Goal: Browse casually: Explore the website without a specific task or goal

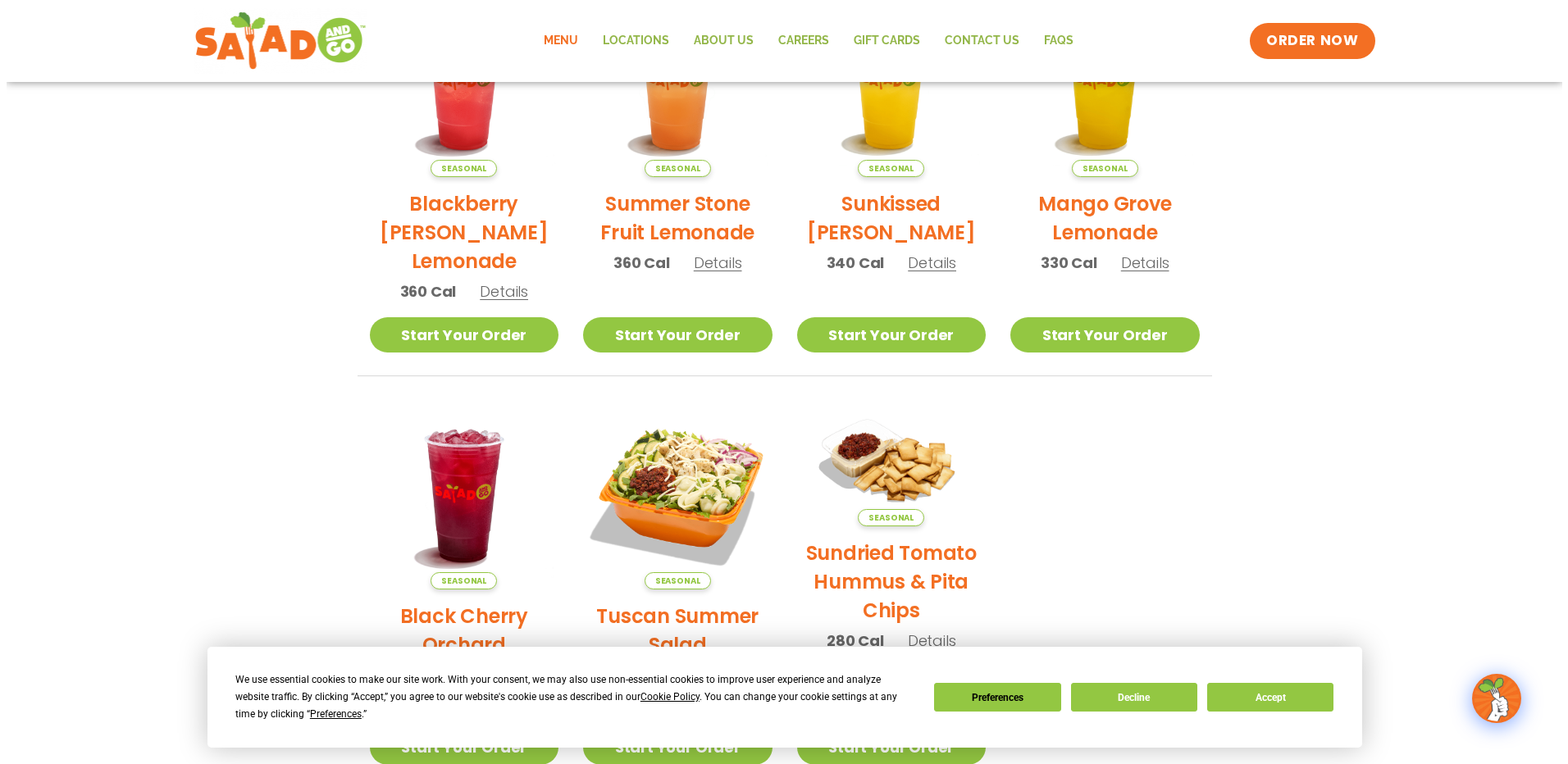
scroll to position [737, 0]
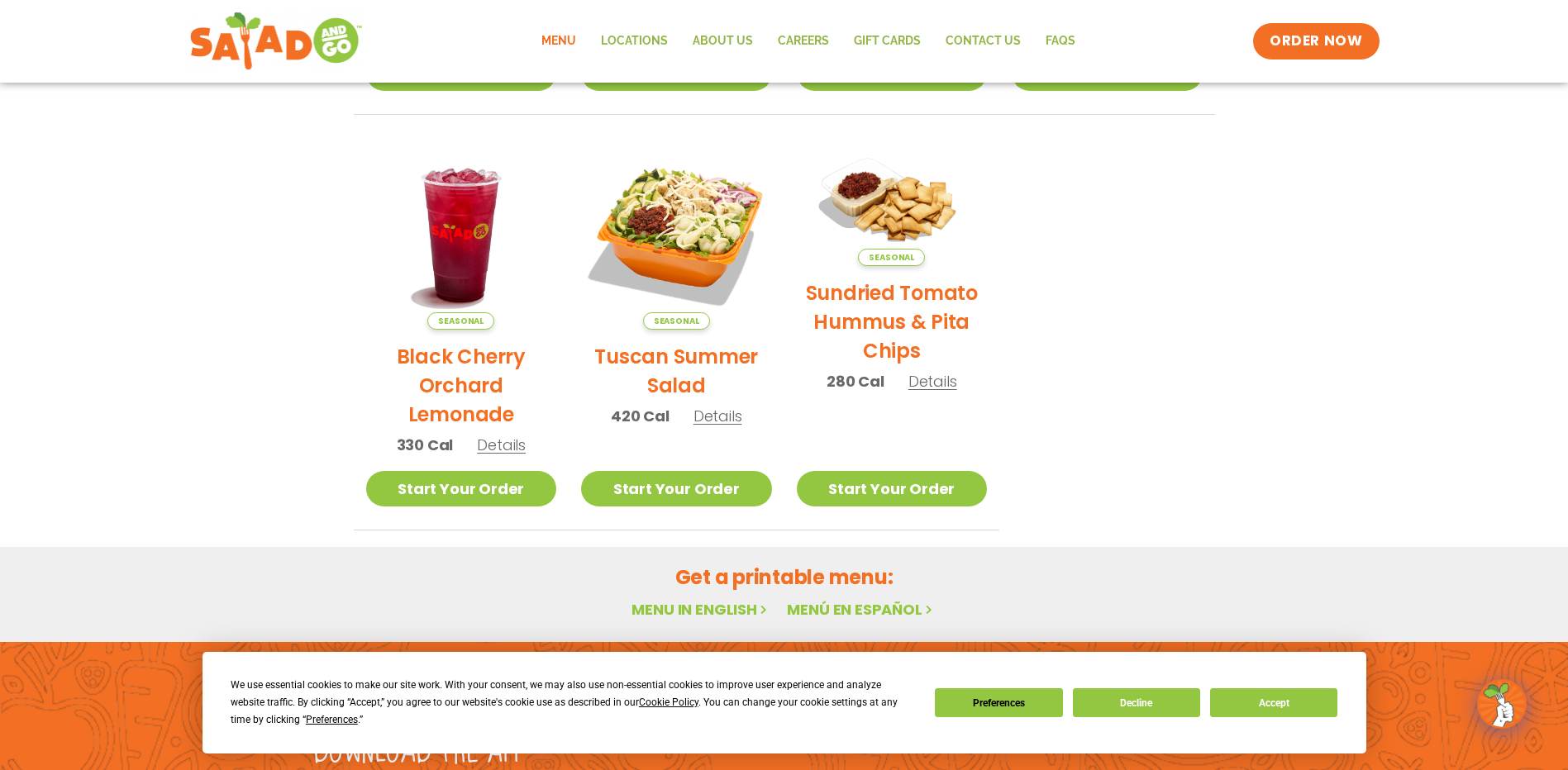
click at [651, 376] on h2 "Tuscan Summer Salad" at bounding box center [676, 371] width 191 height 58
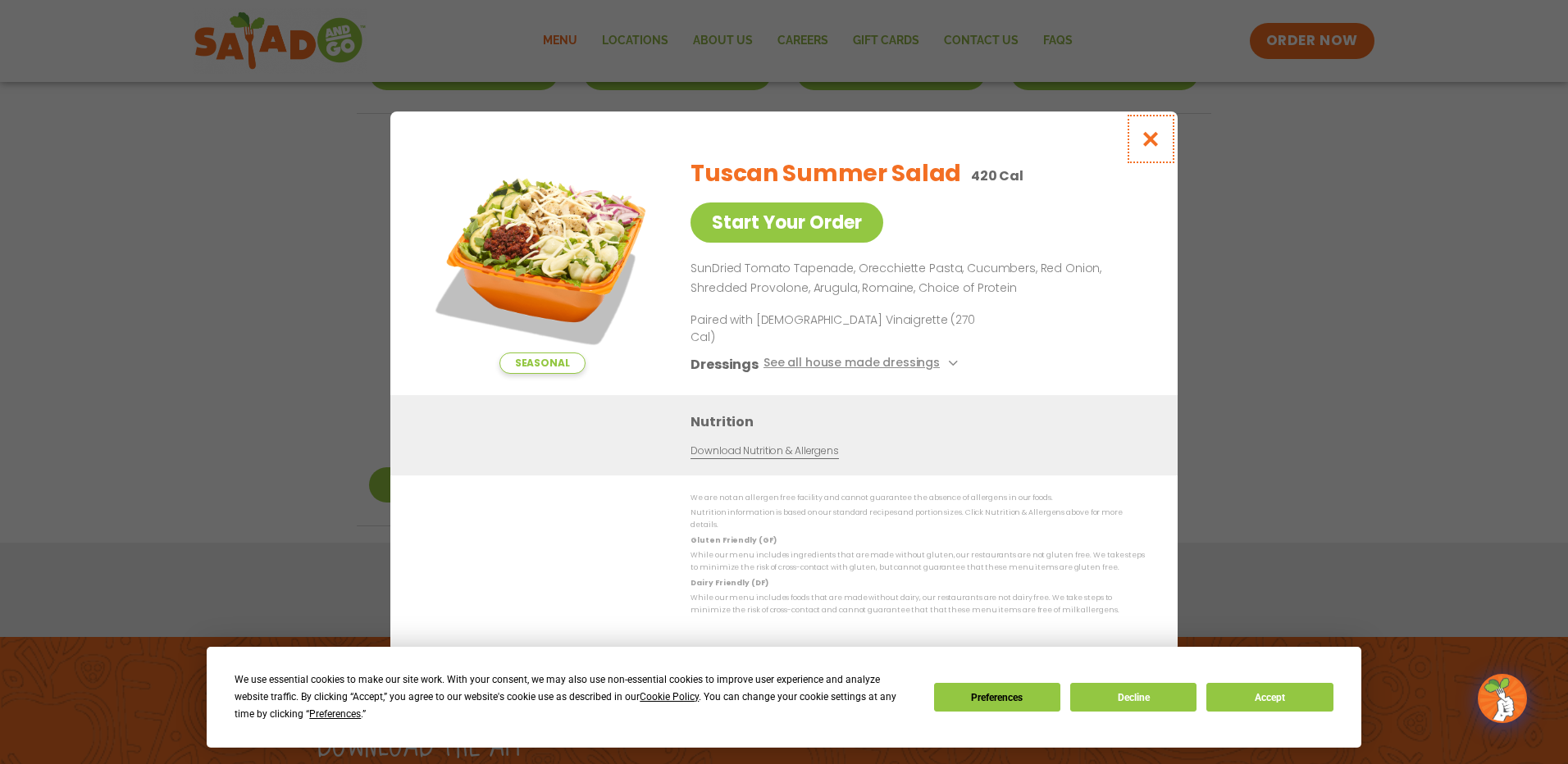
click at [1147, 145] on icon "Close modal" at bounding box center [1151, 139] width 21 height 17
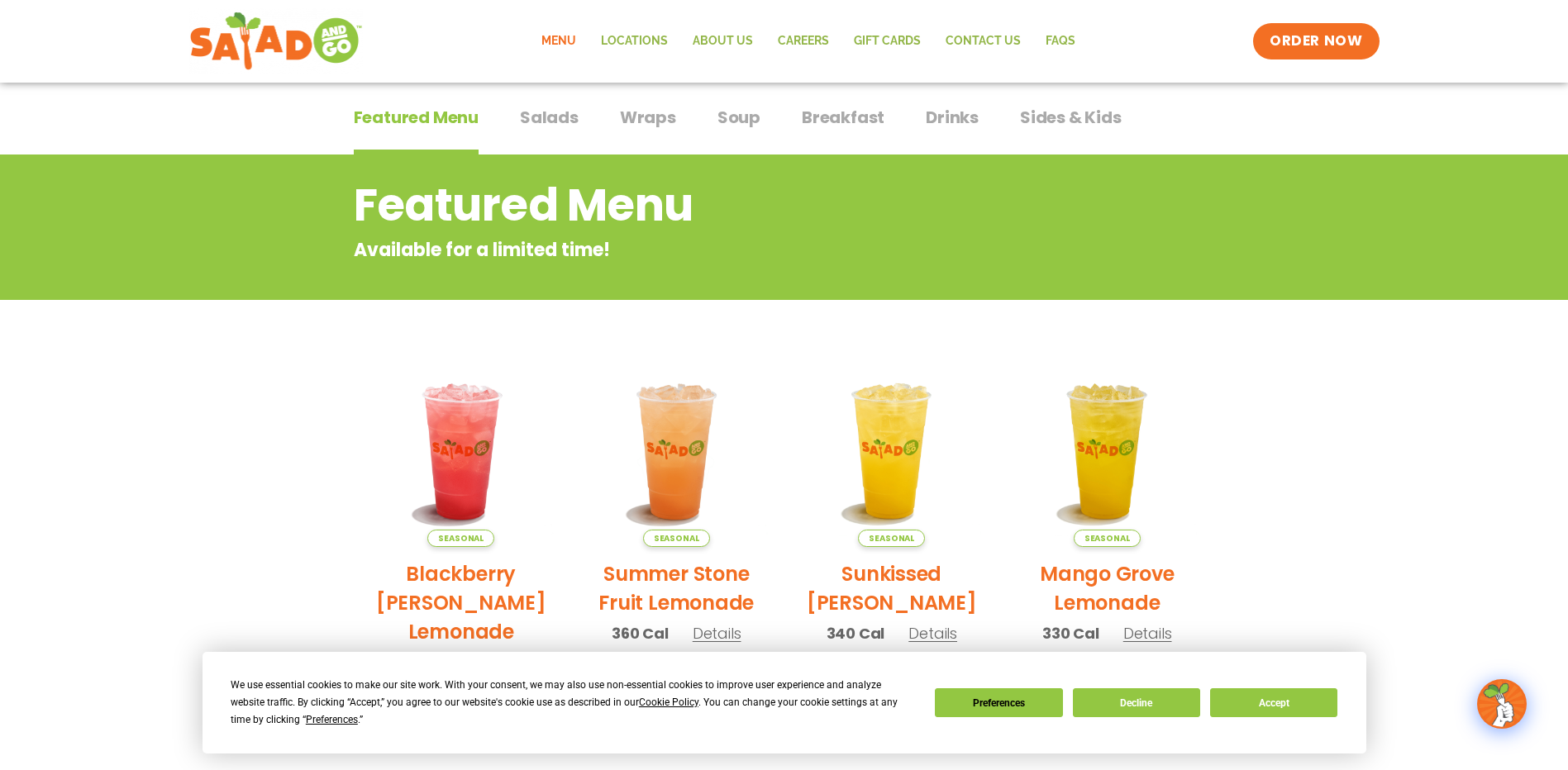
scroll to position [0, 0]
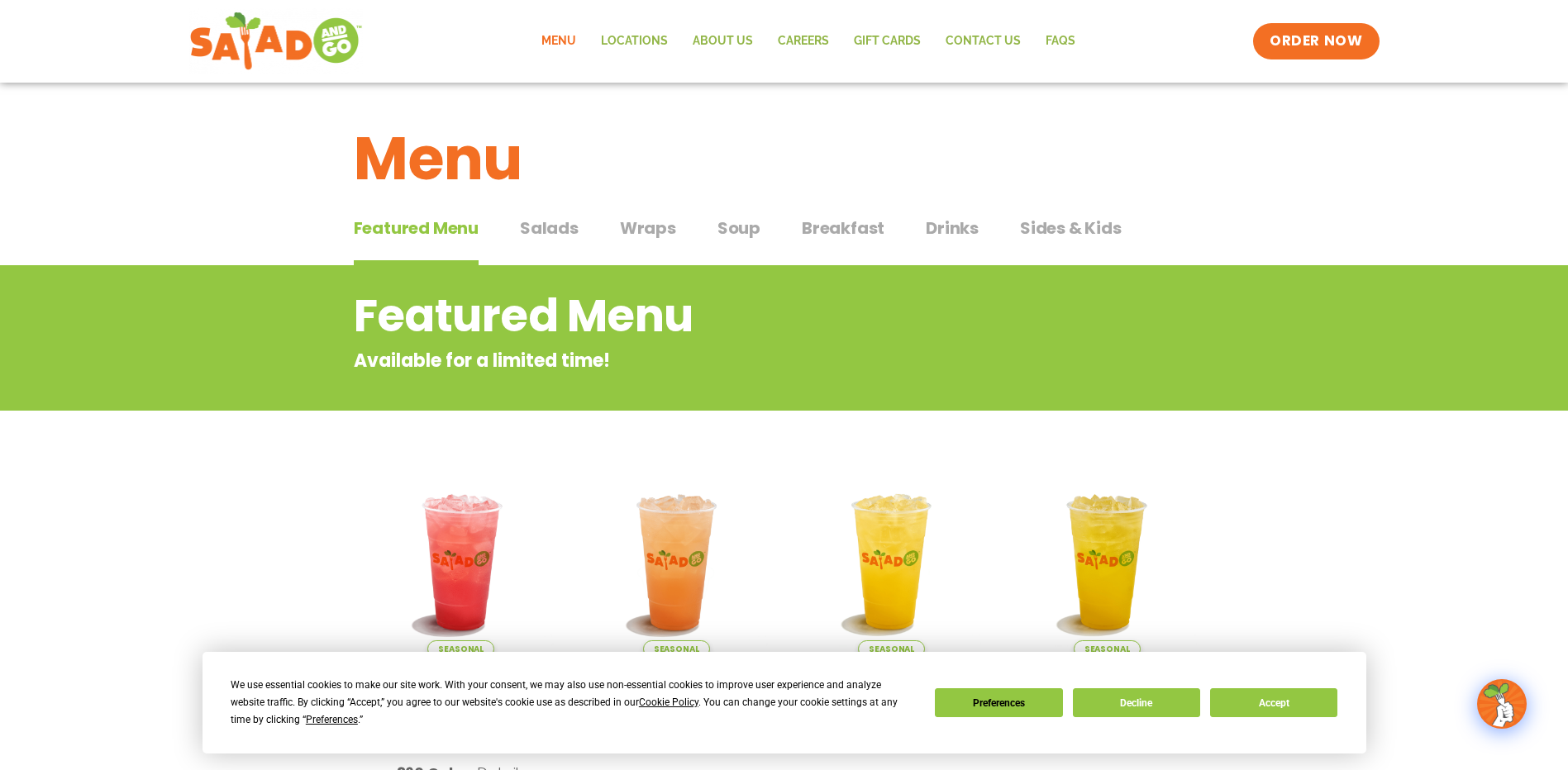
click at [545, 225] on span "Salads" at bounding box center [549, 228] width 59 height 24
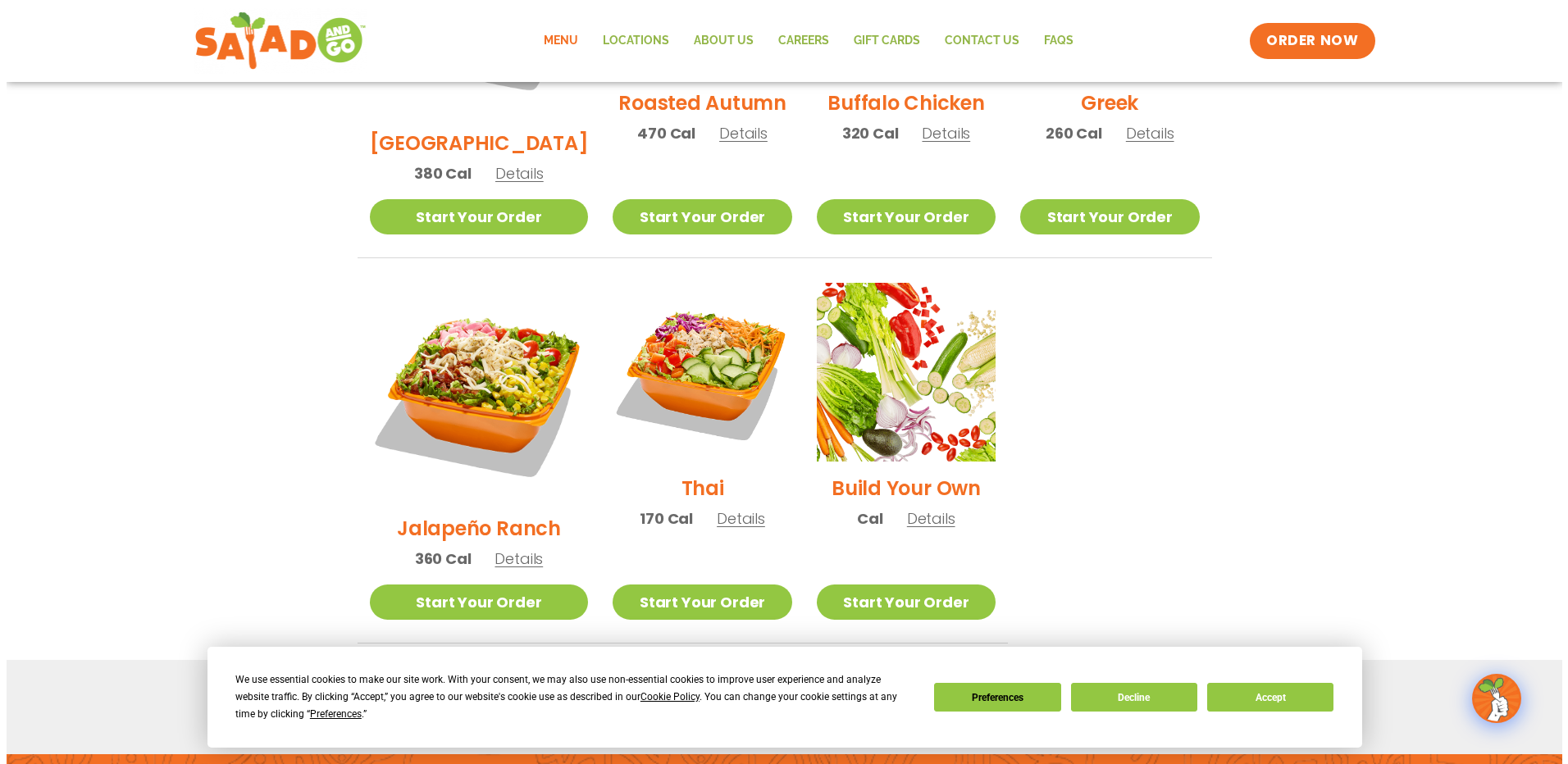
scroll to position [1065, 0]
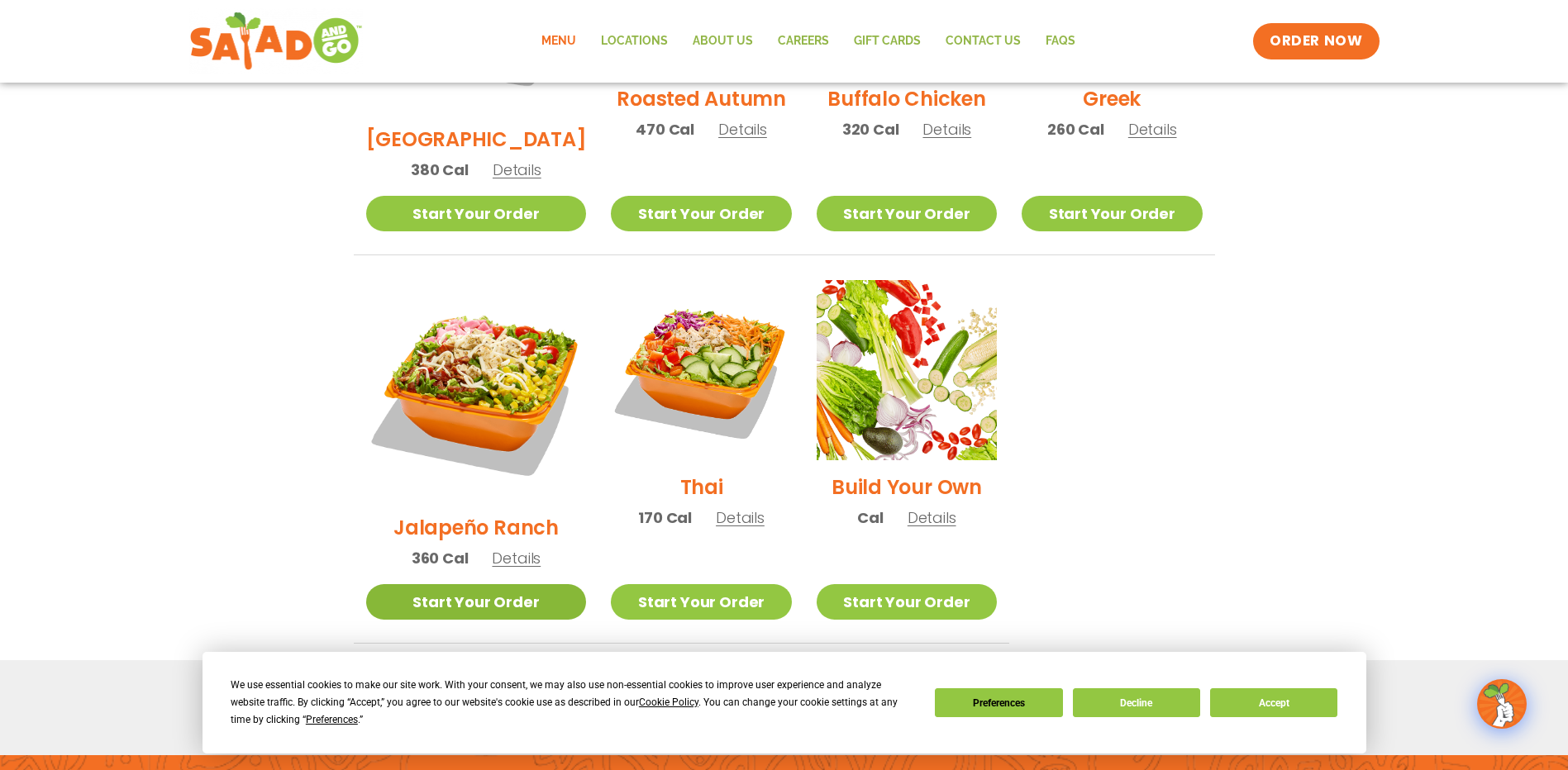
click at [420, 584] on link "Start Your Order" at bounding box center [476, 602] width 221 height 36
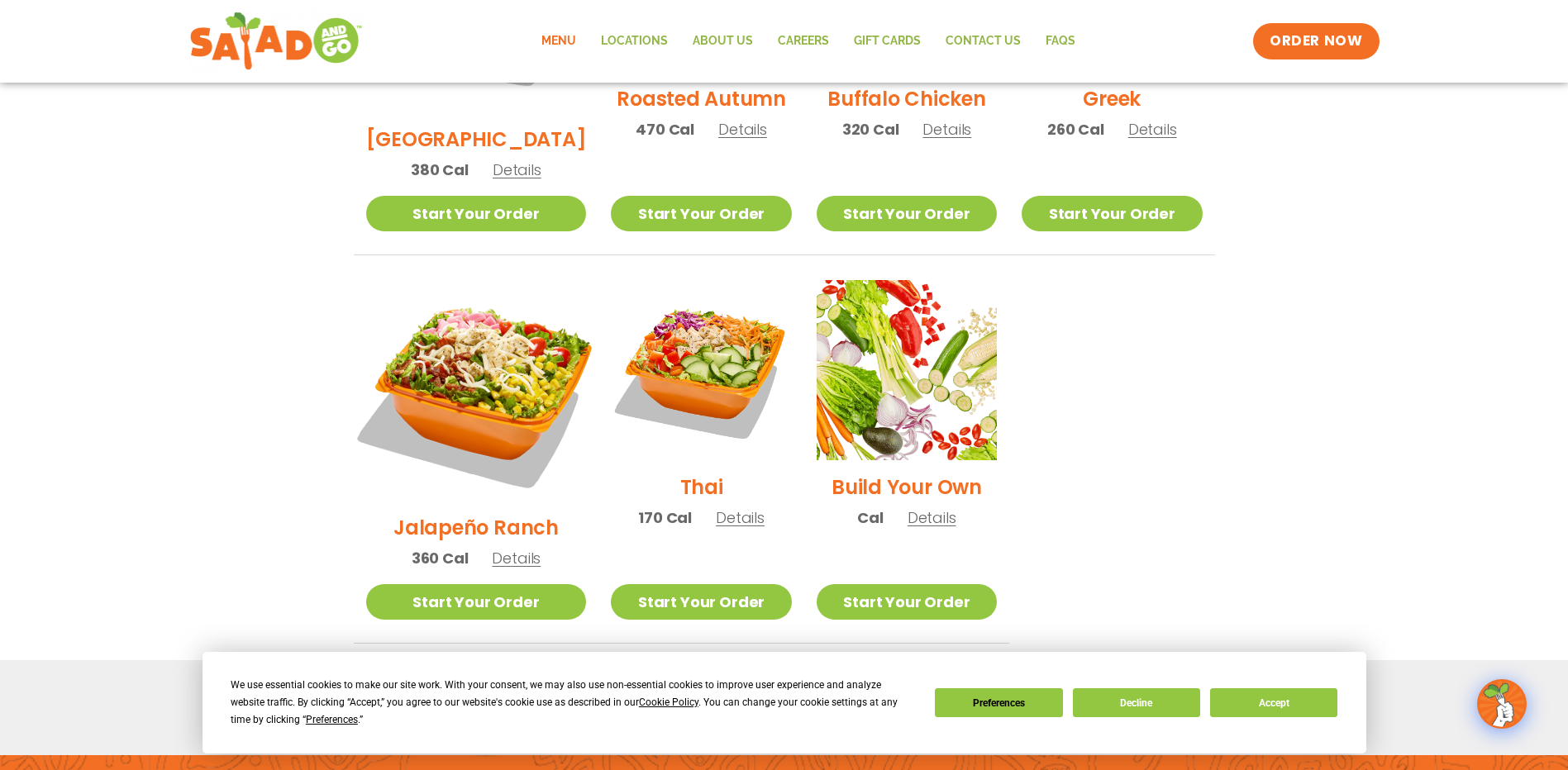
click at [467, 320] on img at bounding box center [475, 390] width 259 height 258
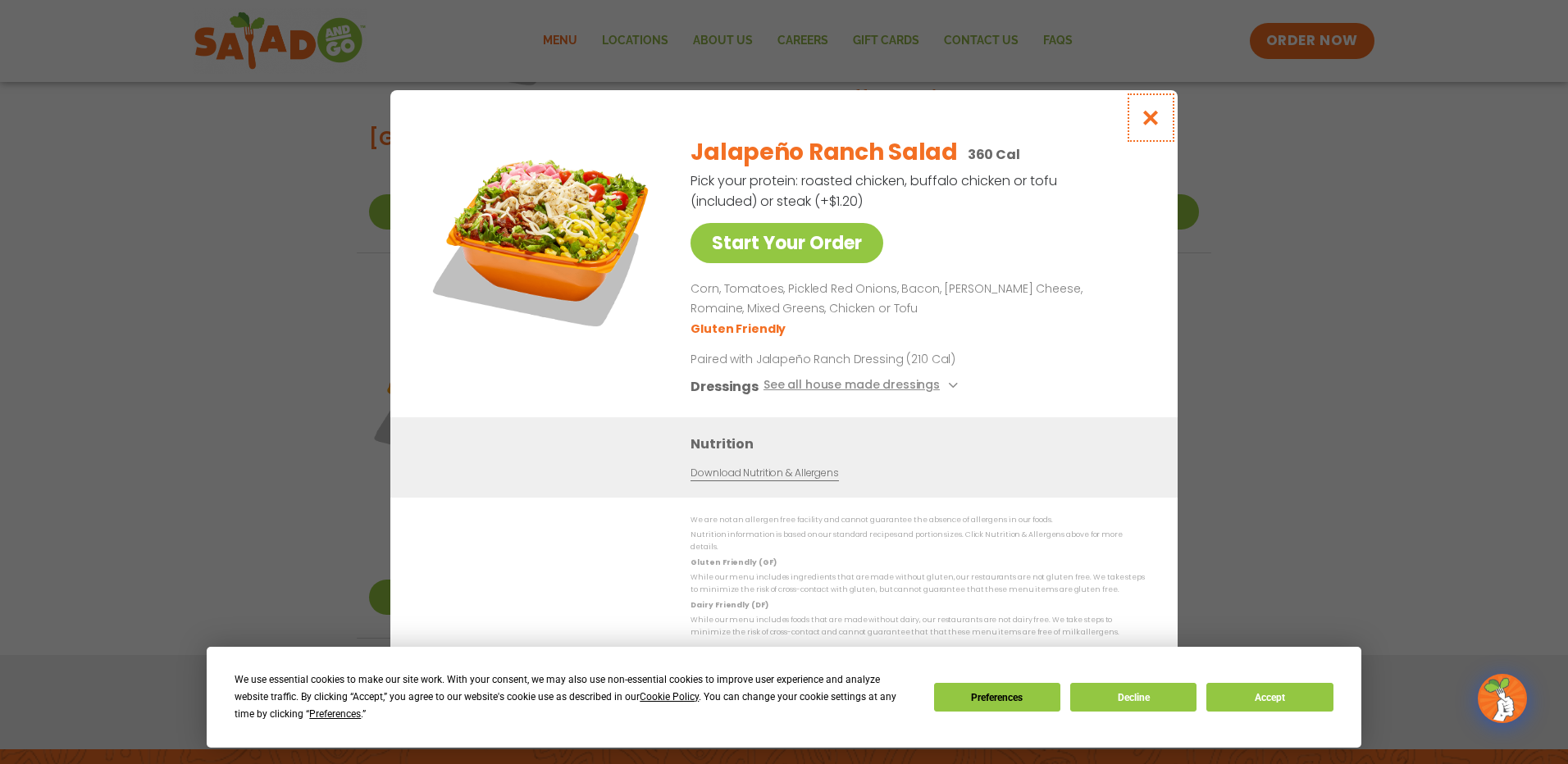
click at [1150, 124] on icon "Close modal" at bounding box center [1151, 118] width 21 height 17
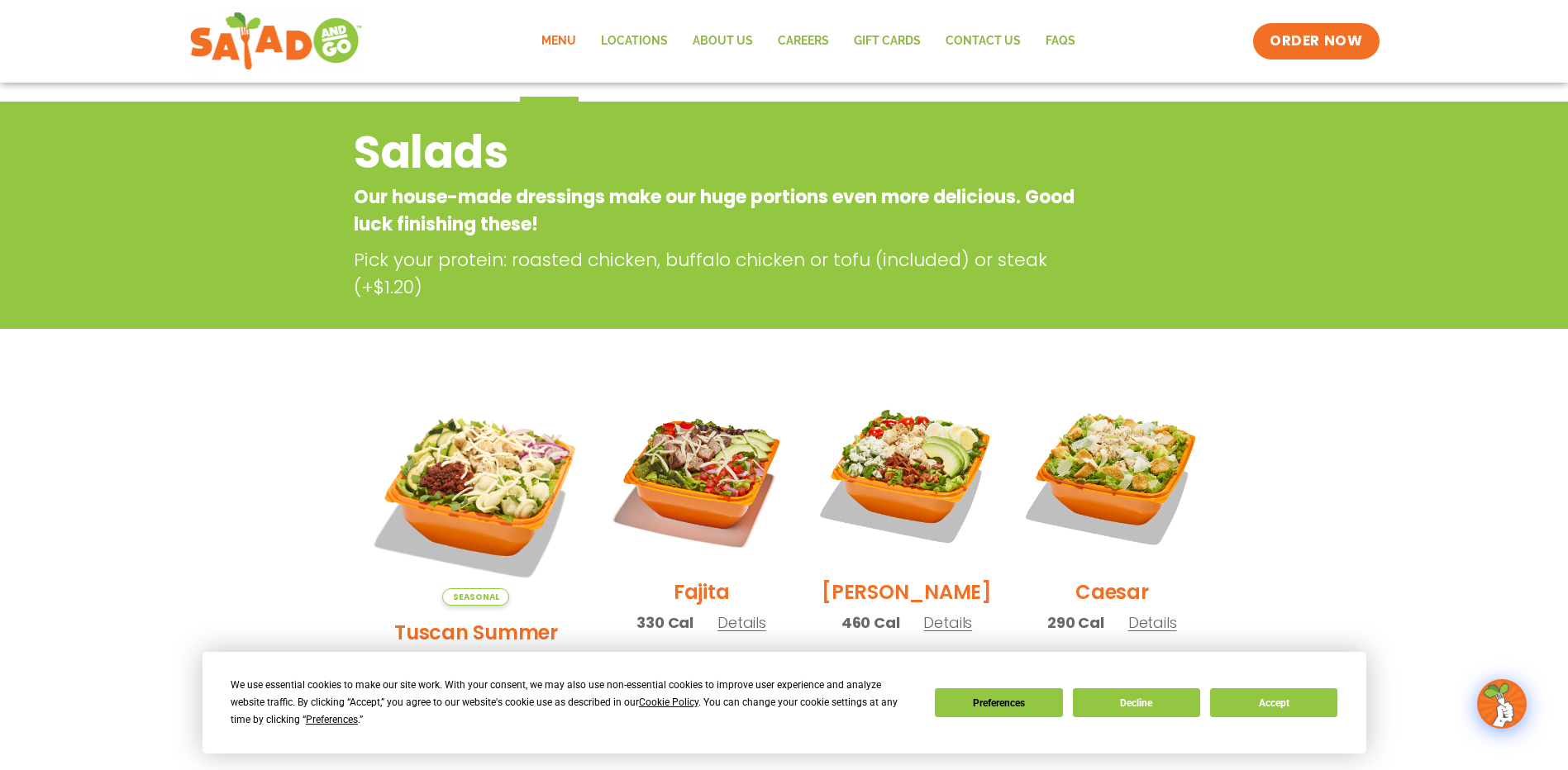
scroll to position [165, 0]
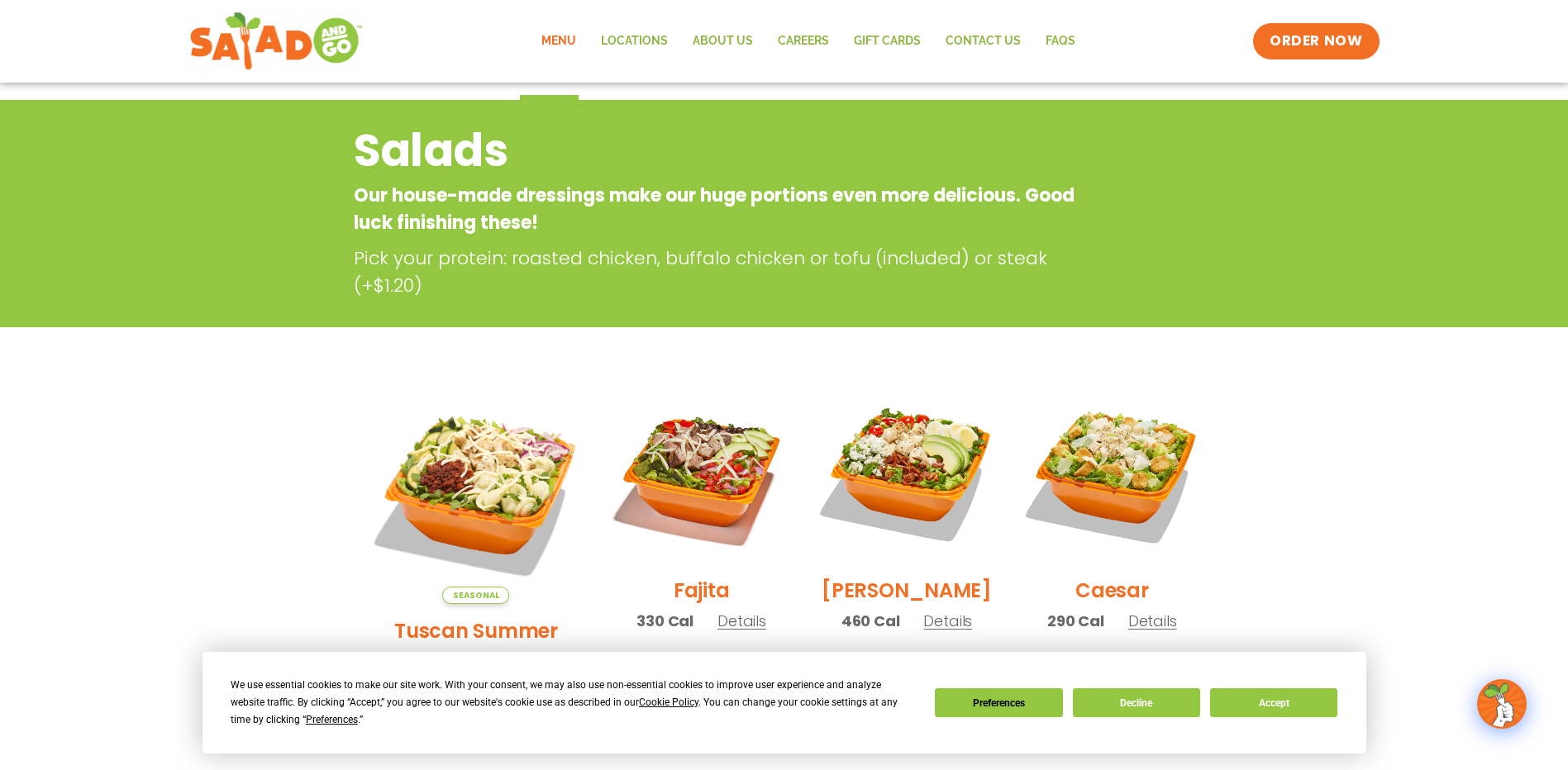
click at [577, 38] on link "Menu" at bounding box center [558, 42] width 59 height 38
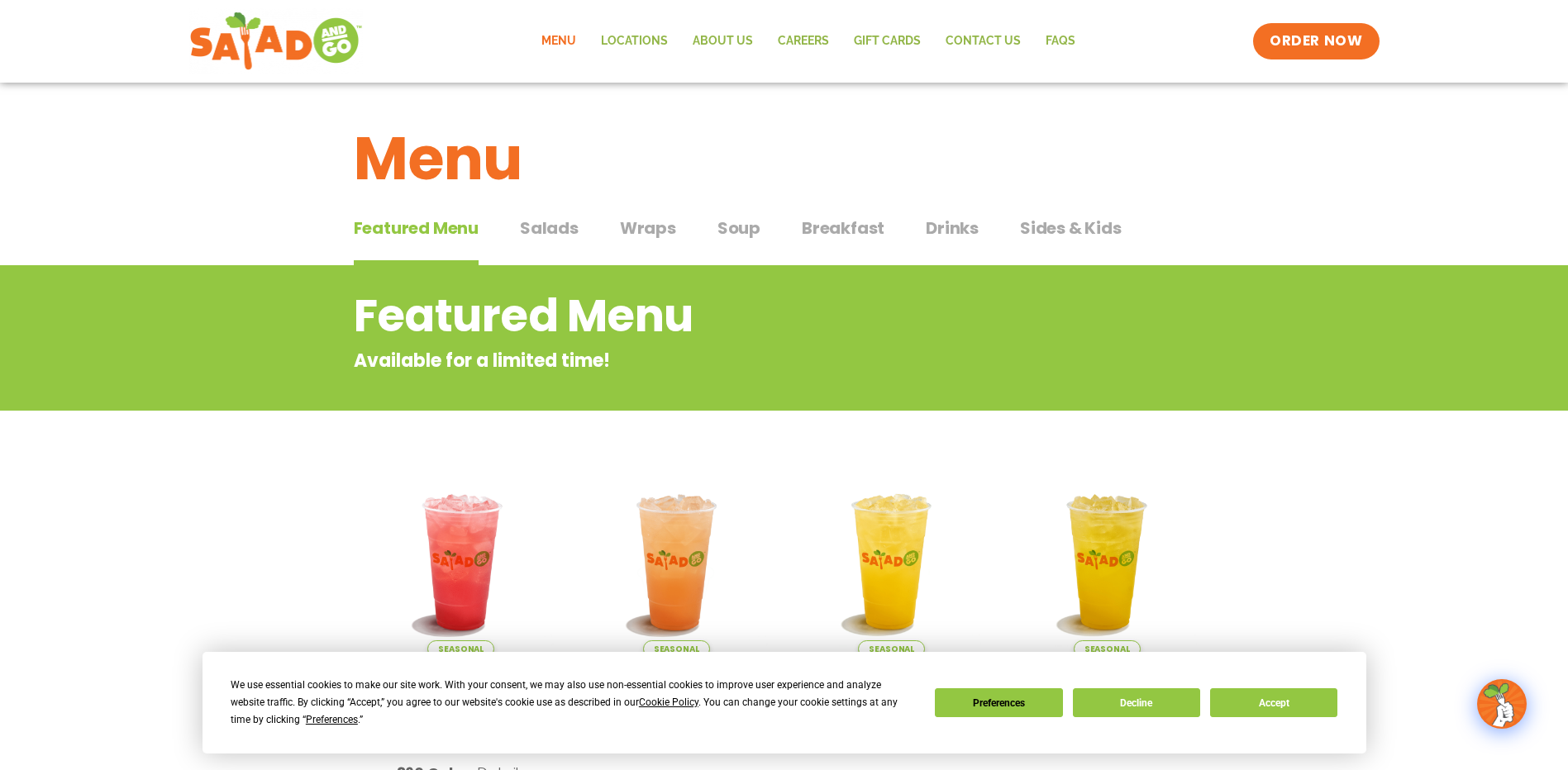
click at [738, 225] on span "Soup" at bounding box center [738, 228] width 43 height 24
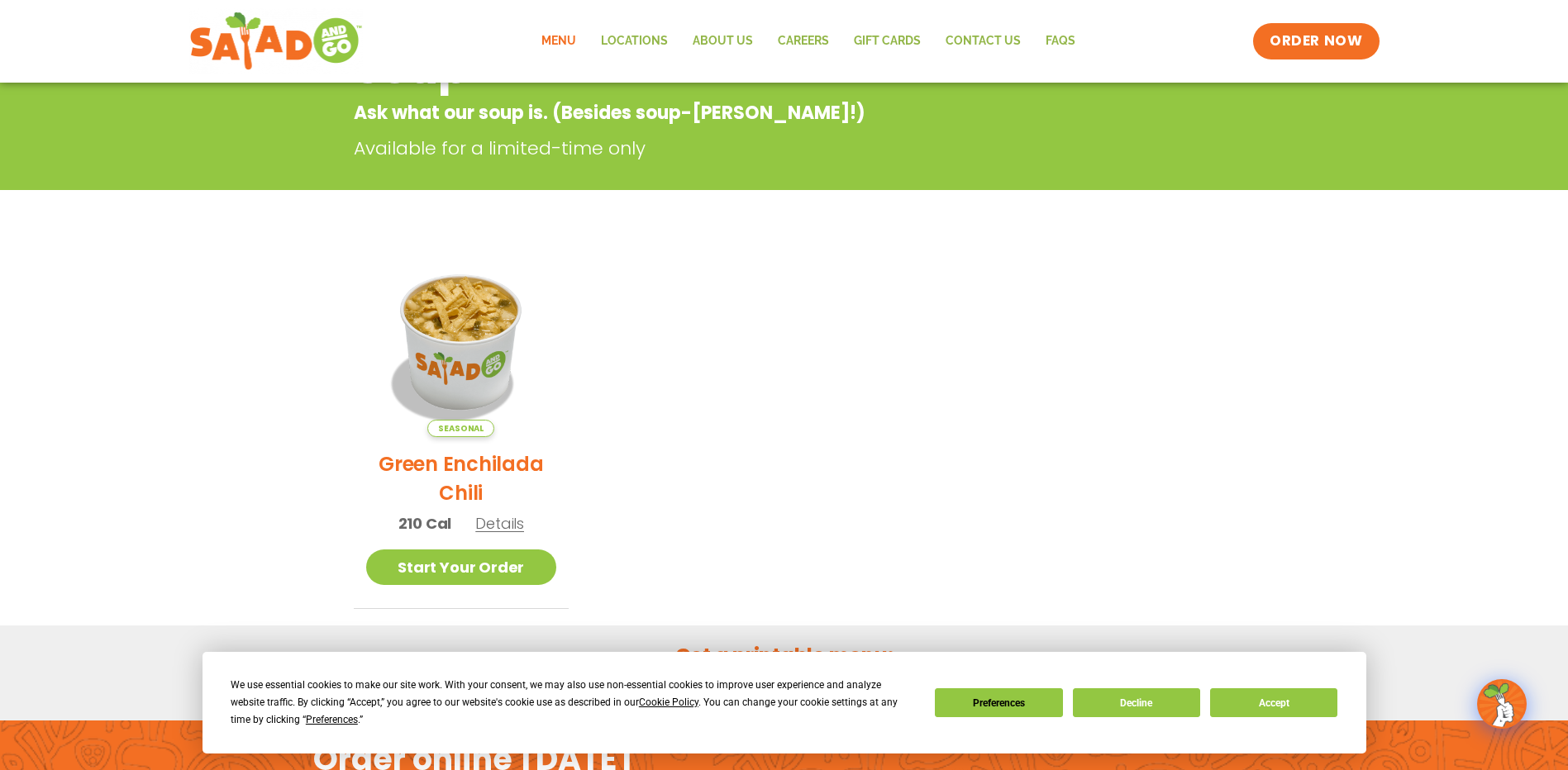
scroll to position [330, 0]
